Goal: Task Accomplishment & Management: Use online tool/utility

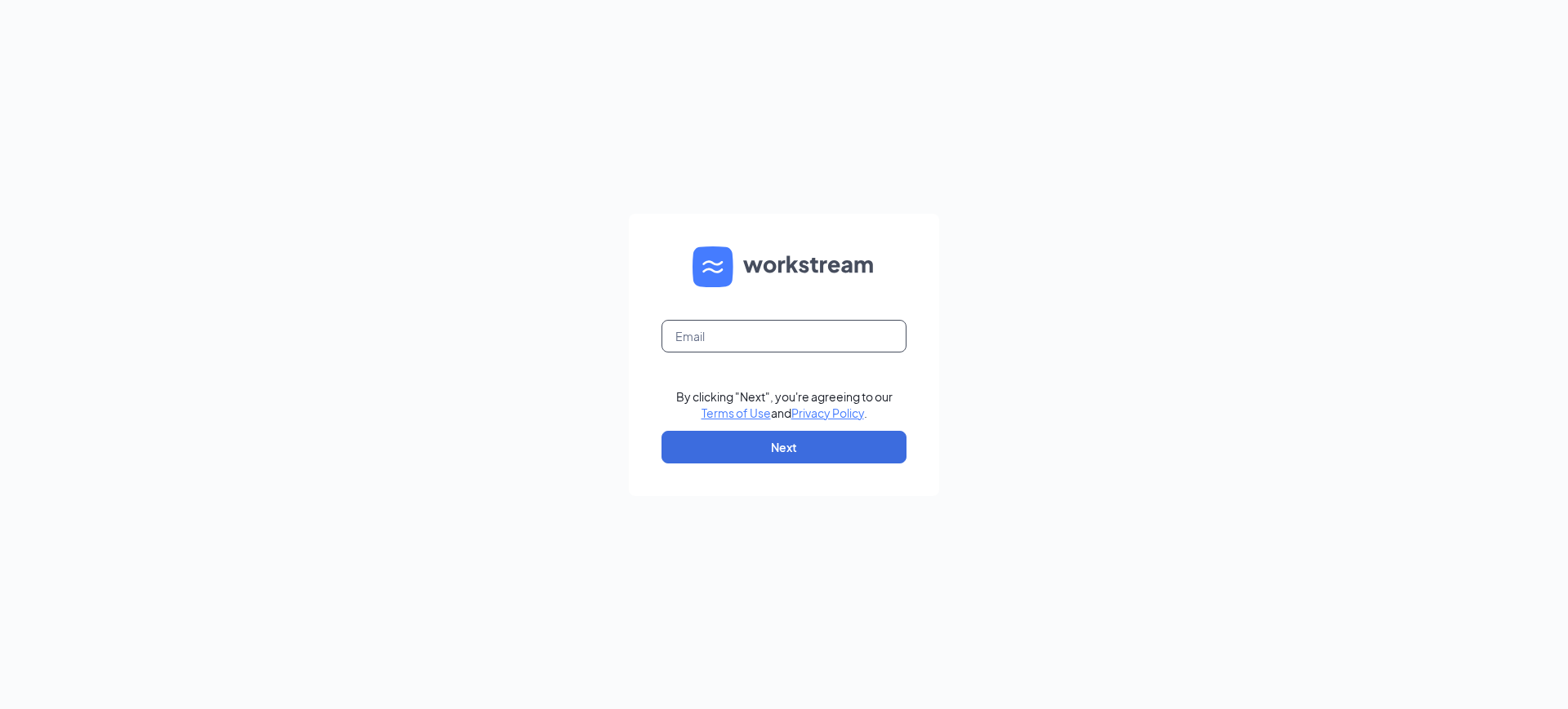
click at [700, 333] on input "text" at bounding box center [784, 335] width 245 height 32
type input "dominion@mathnasium.com"
click at [785, 443] on button "Next" at bounding box center [784, 446] width 245 height 32
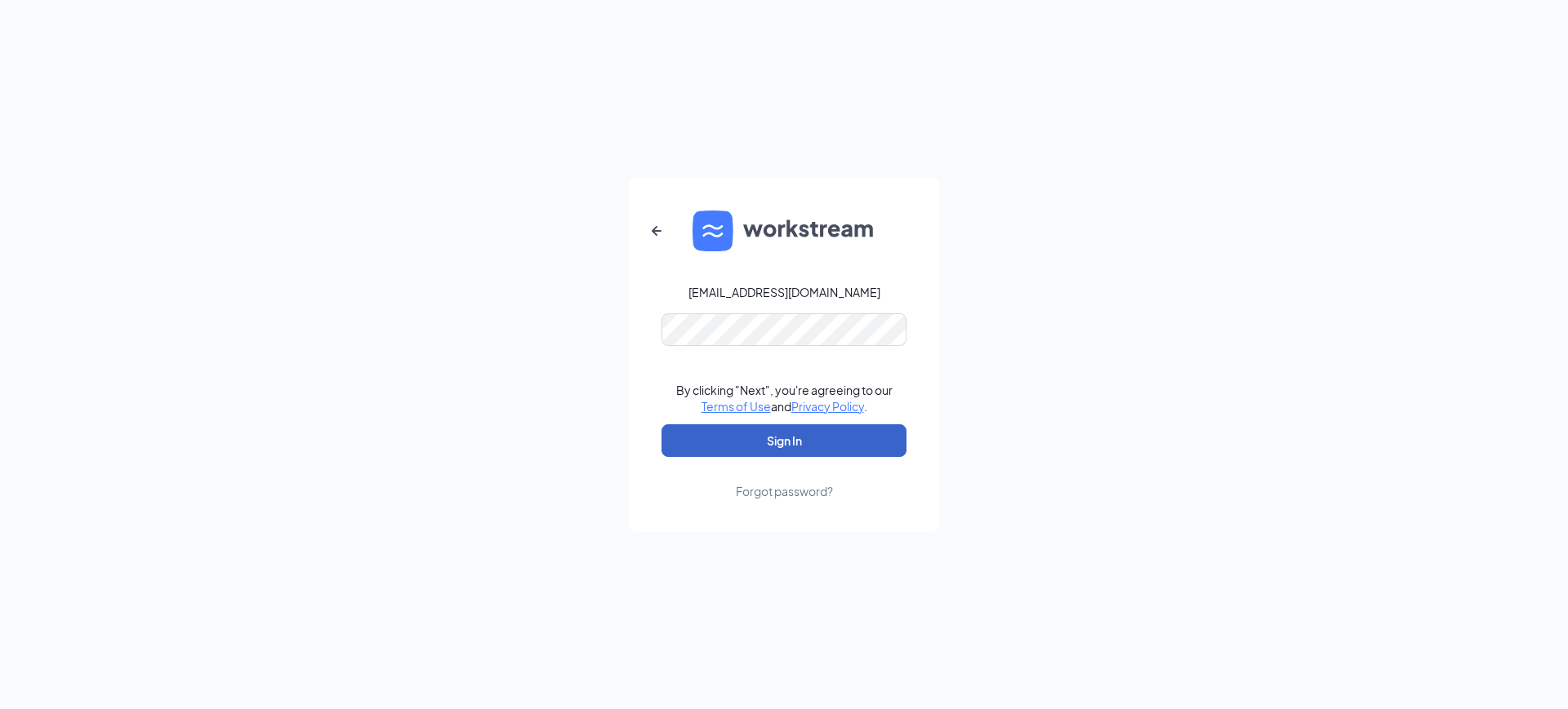
click at [785, 445] on button "Sign In" at bounding box center [784, 440] width 245 height 32
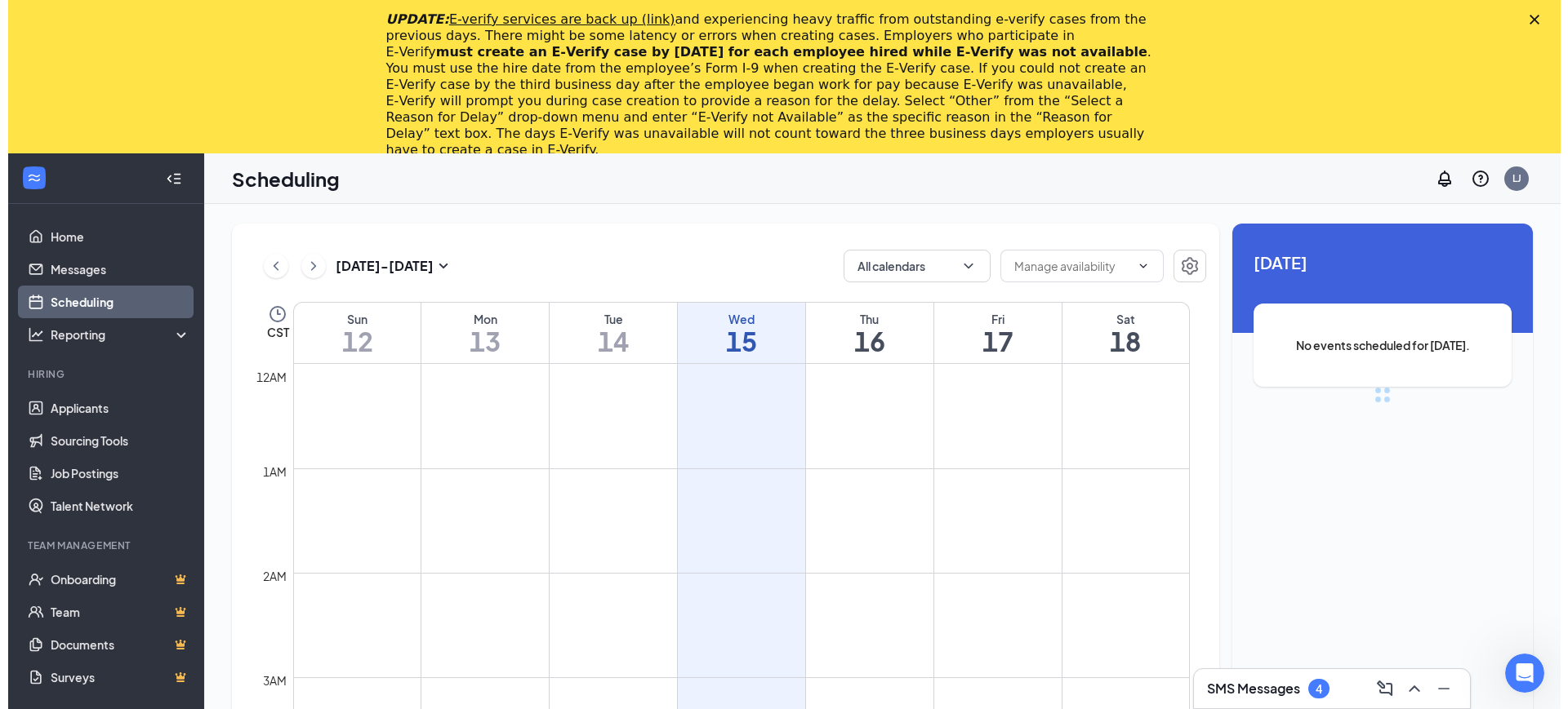
scroll to position [803, 0]
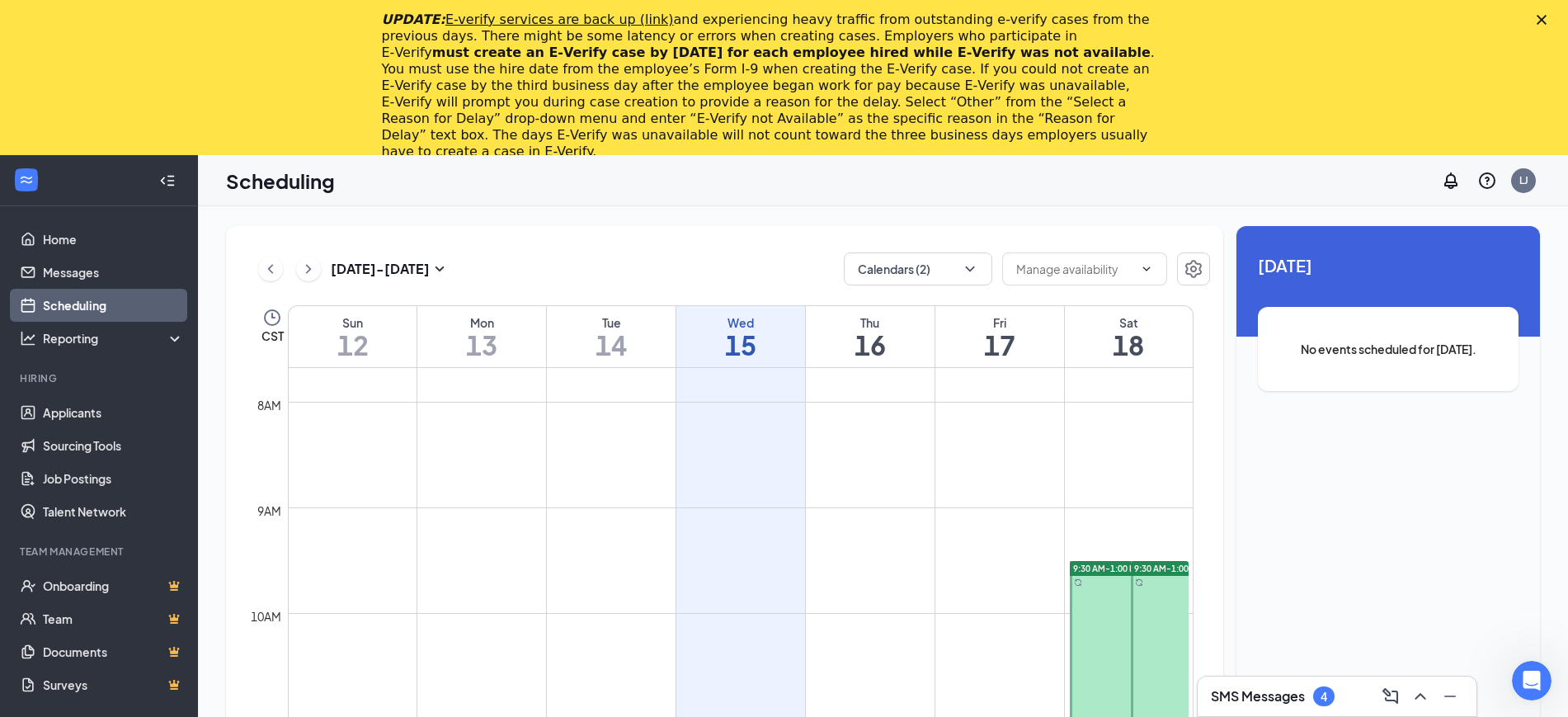
click at [1546, 20] on div "UPDATE: E-verify services are back up (link) and experiencing heavy traffic fro…" at bounding box center [784, 85] width 1568 height 158
click at [1546, 19] on icon "Close" at bounding box center [1542, 20] width 10 height 10
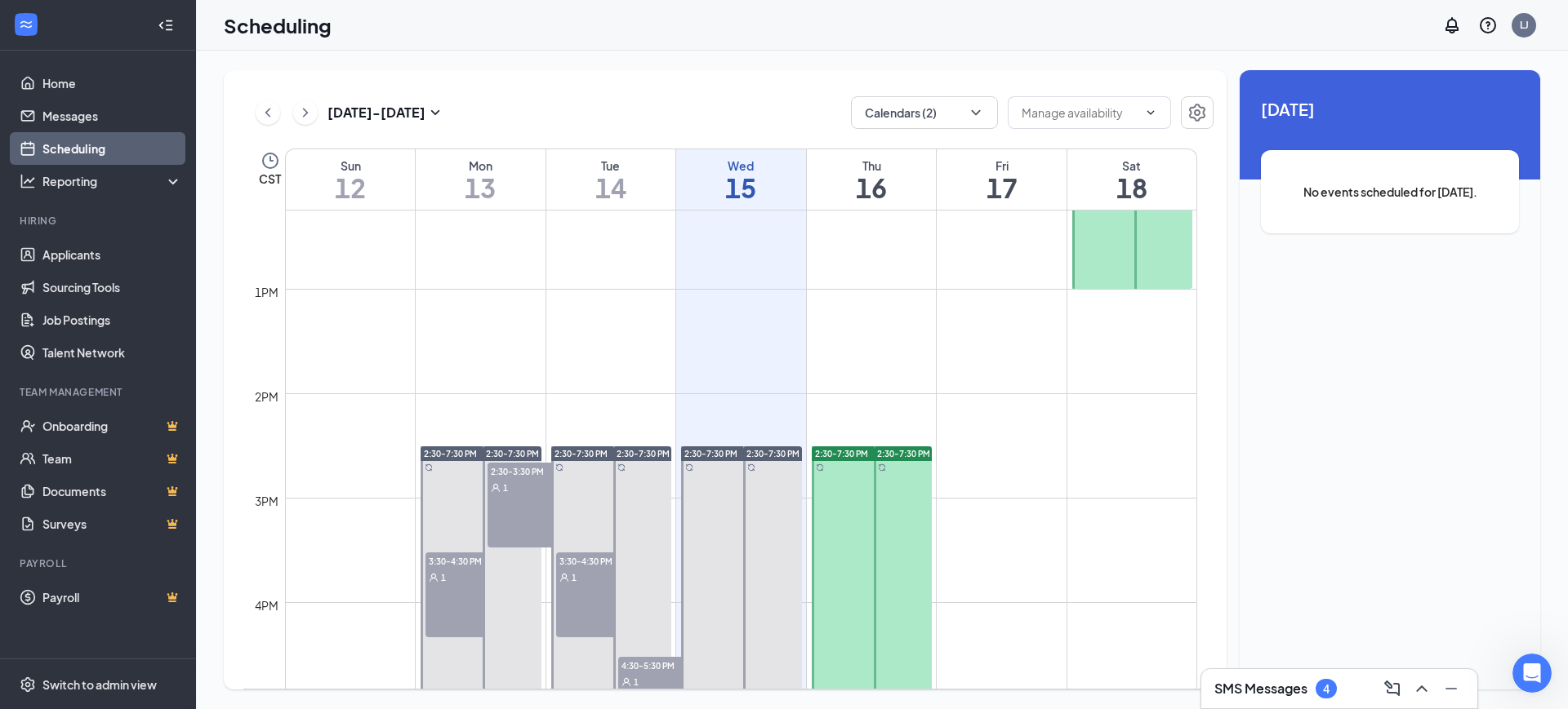
scroll to position [1517, 0]
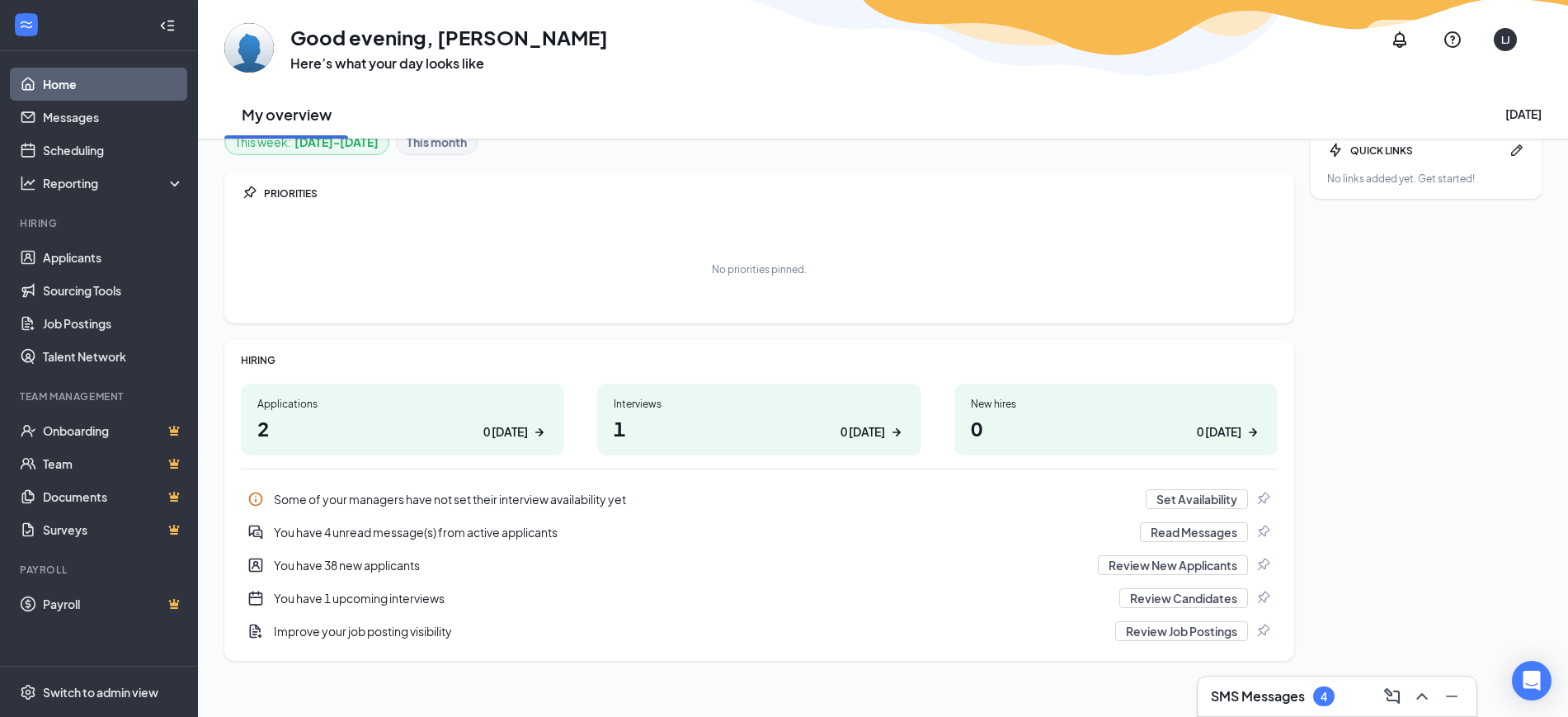
scroll to position [33, 0]
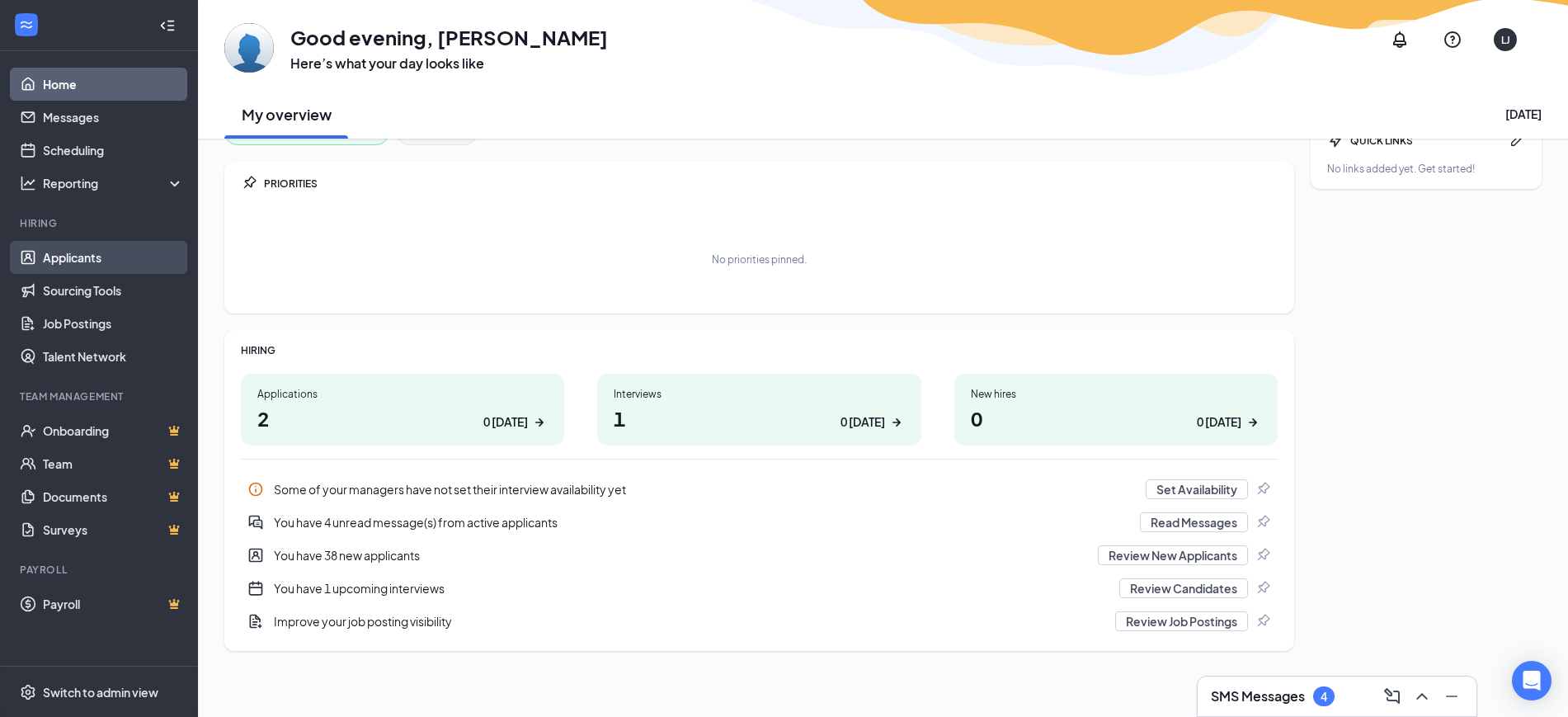
click at [115, 265] on link "Applicants" at bounding box center [113, 257] width 141 height 33
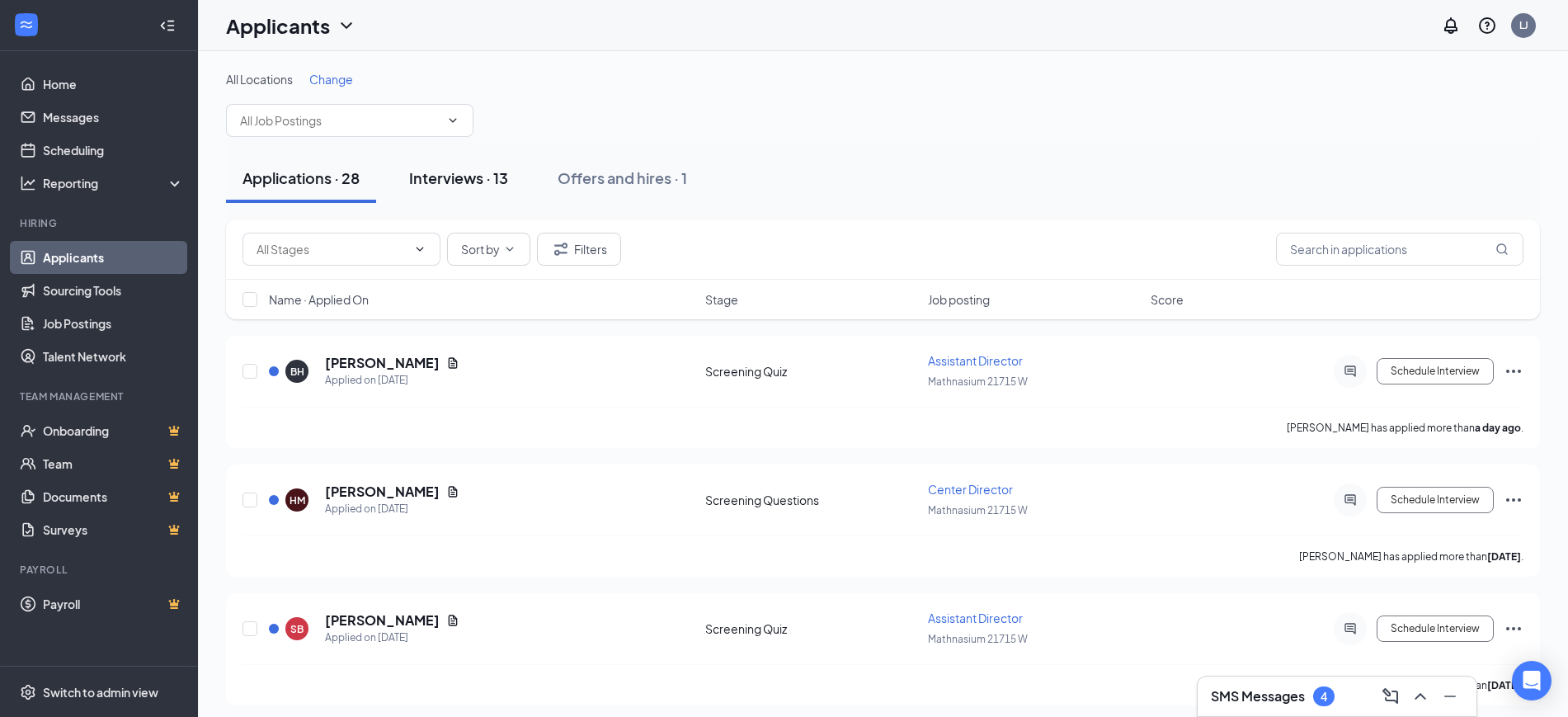
click at [483, 178] on div "Interviews · 13" at bounding box center [459, 178] width 99 height 21
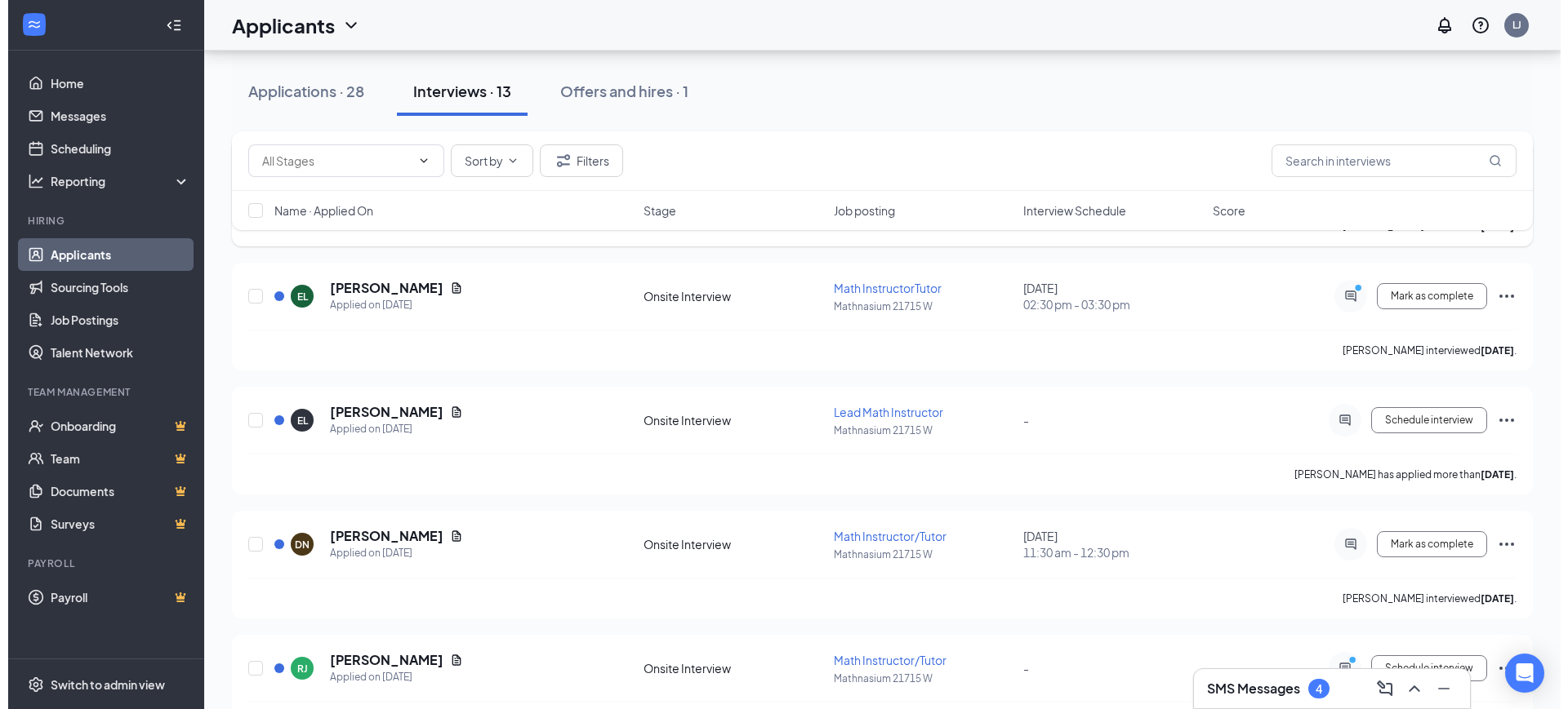
scroll to position [918, 0]
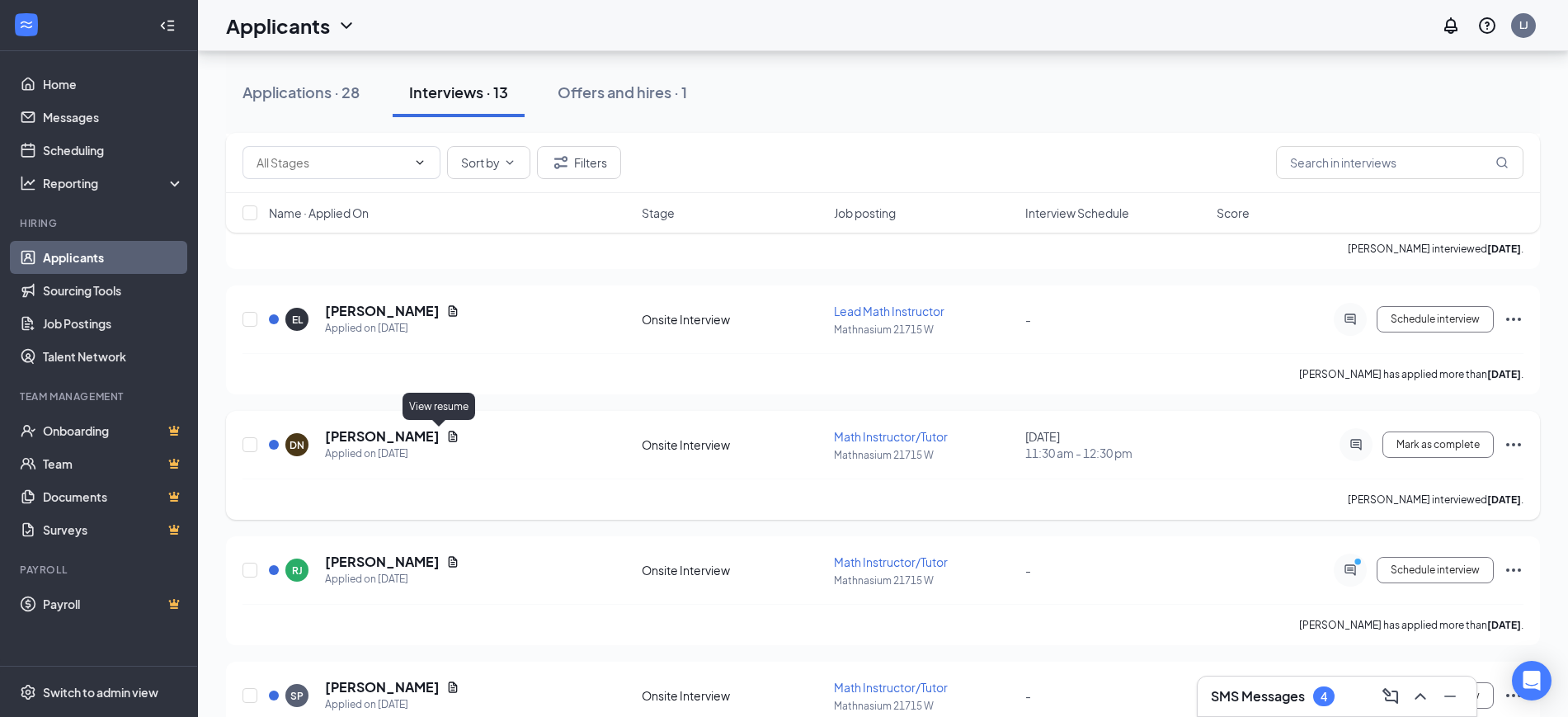
click at [446, 435] on icon "Document" at bounding box center [453, 436] width 13 height 13
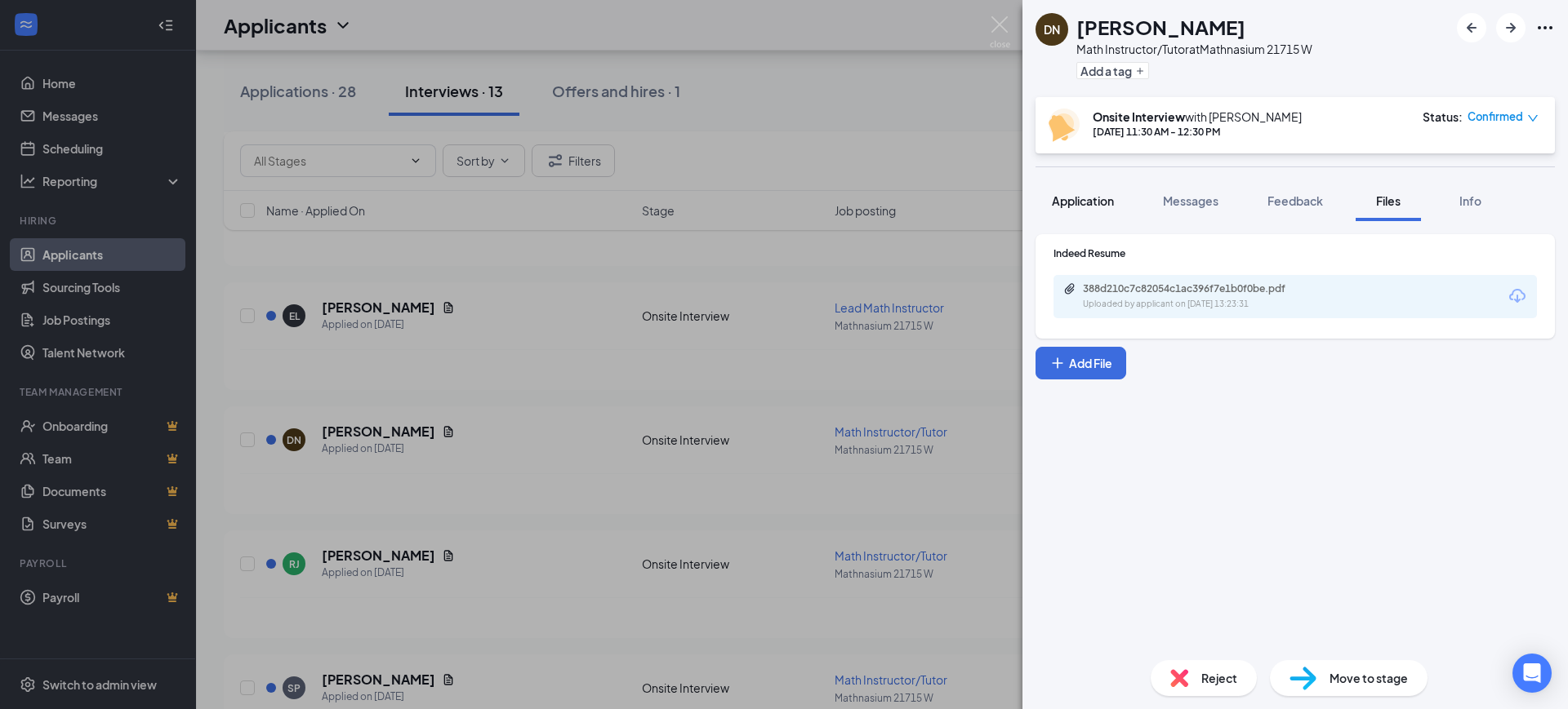
click at [1071, 200] on span "Application" at bounding box center [1082, 201] width 62 height 15
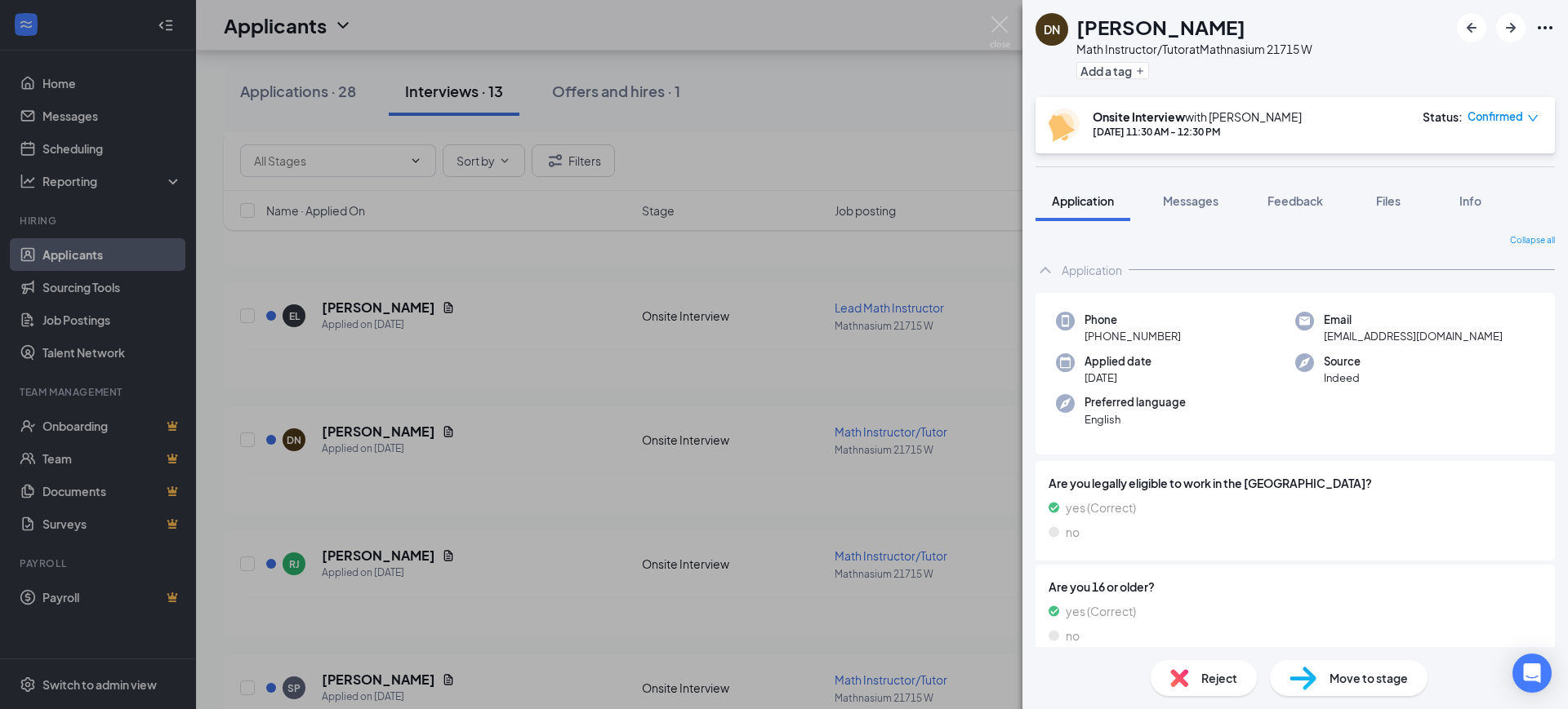
click at [1380, 338] on span "diananguyen689@gmail.com" at bounding box center [1413, 336] width 179 height 17
click at [1379, 335] on span "diananguyen689@gmail.com" at bounding box center [1413, 336] width 179 height 17
click at [1379, 340] on span "diananguyen689@gmail.com" at bounding box center [1413, 336] width 179 height 17
copy span "diananguyen689@gmail.com"
